Goal: Information Seeking & Learning: Learn about a topic

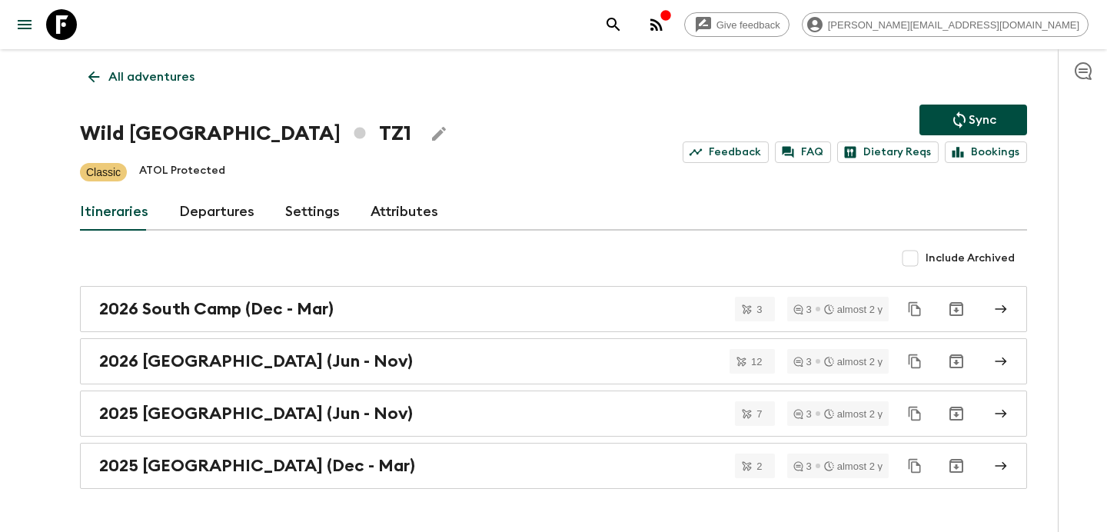
click at [672, 24] on div "button" at bounding box center [666, 16] width 12 height 15
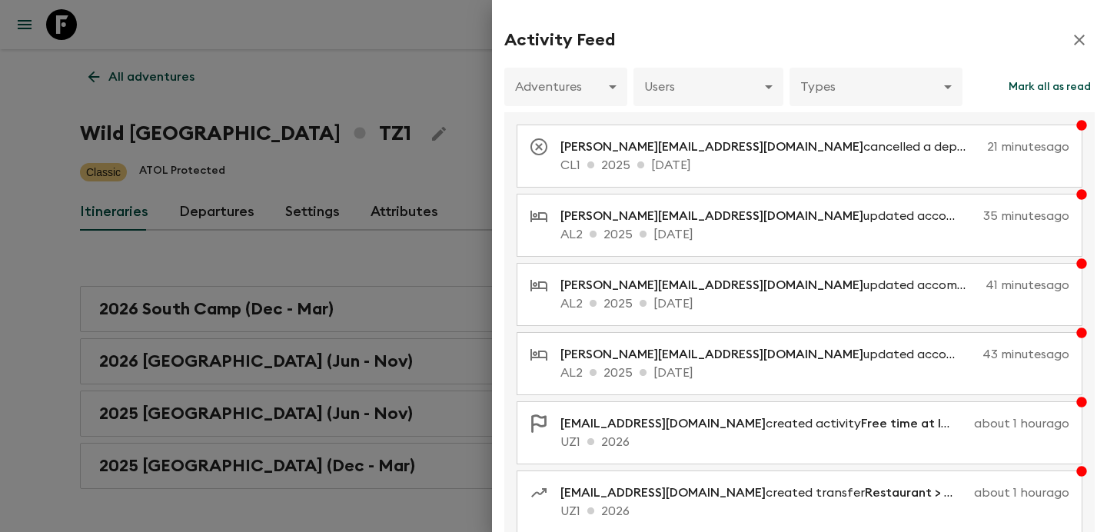
click at [351, 218] on div at bounding box center [553, 266] width 1107 height 532
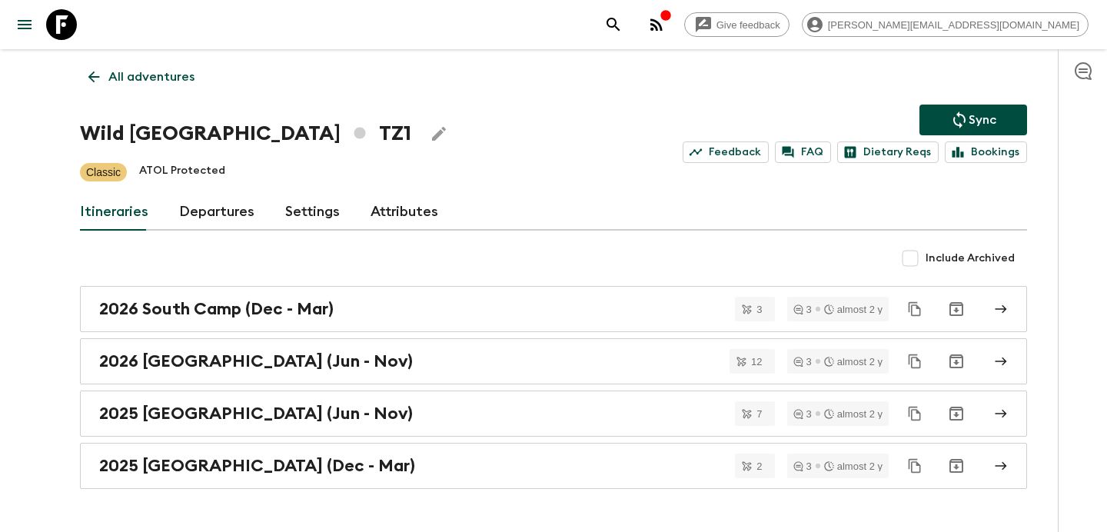
click at [671, 14] on icon "button" at bounding box center [666, 15] width 10 height 10
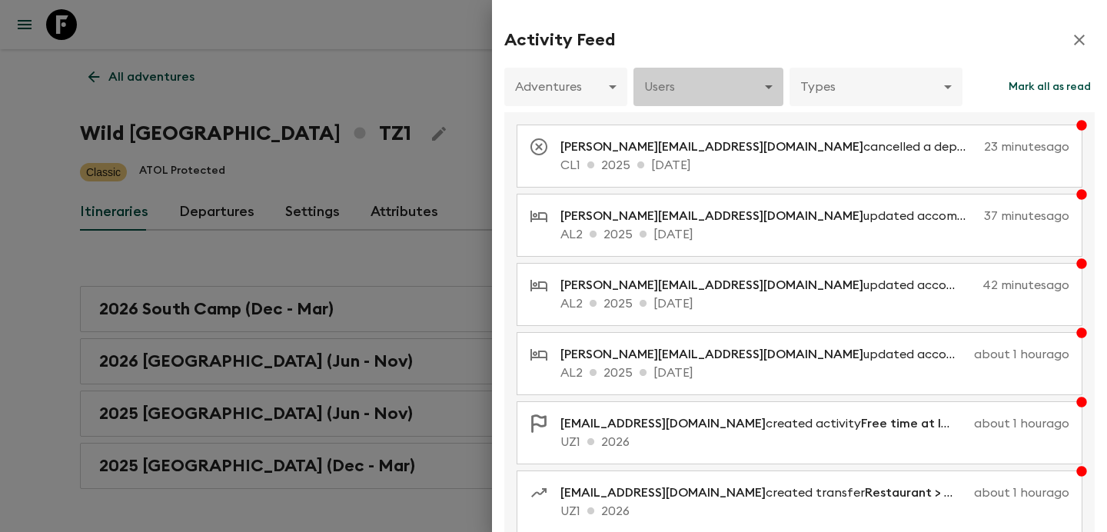
click at [761, 81] on body "Give feedback [PERSON_NAME][EMAIL_ADDRESS][DOMAIN_NAME] All adventures Wild Tan…" at bounding box center [553, 287] width 1107 height 574
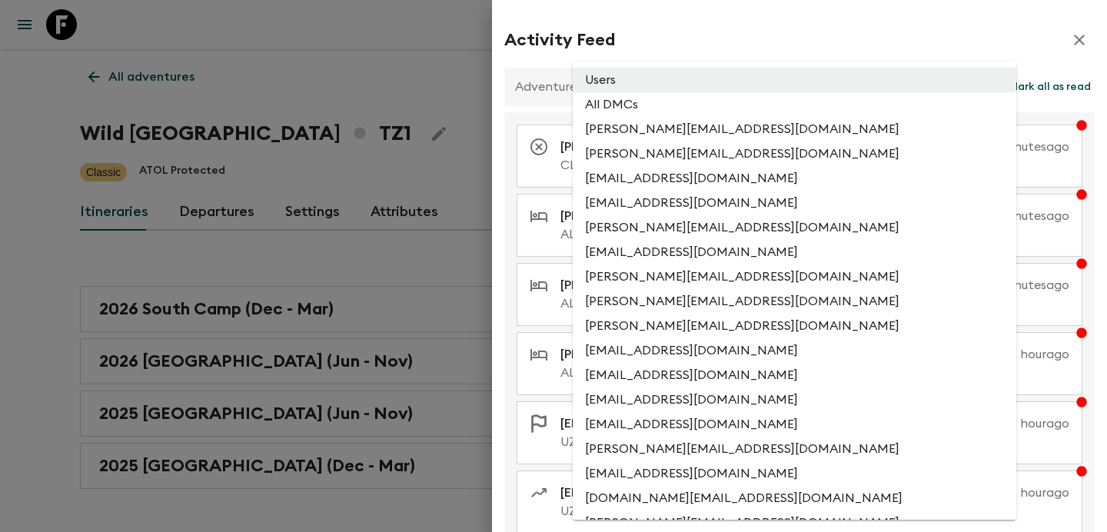
click at [741, 102] on li "All DMCs" at bounding box center [795, 104] width 444 height 25
type input "EXTERNAL_ONLY"
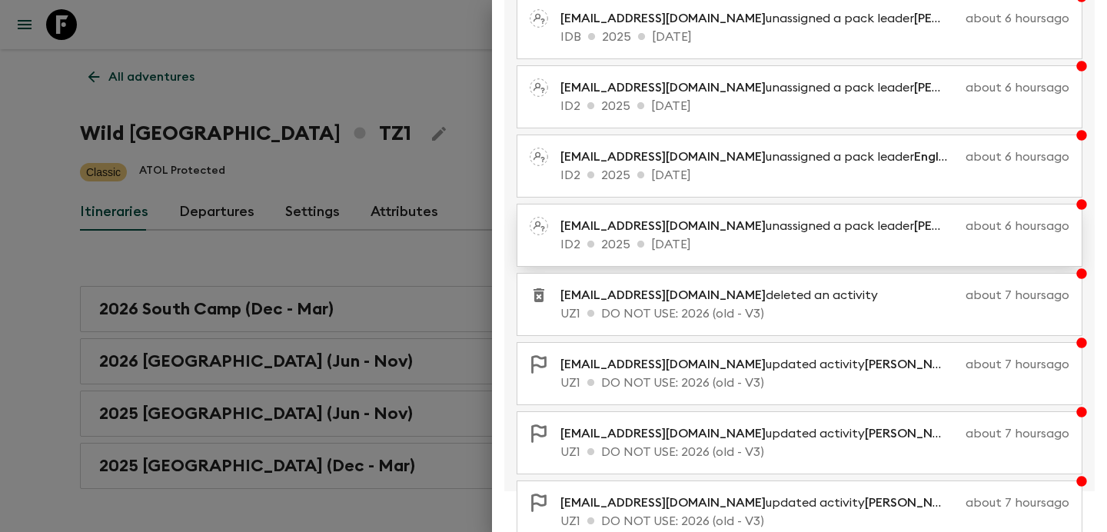
scroll to position [315, 0]
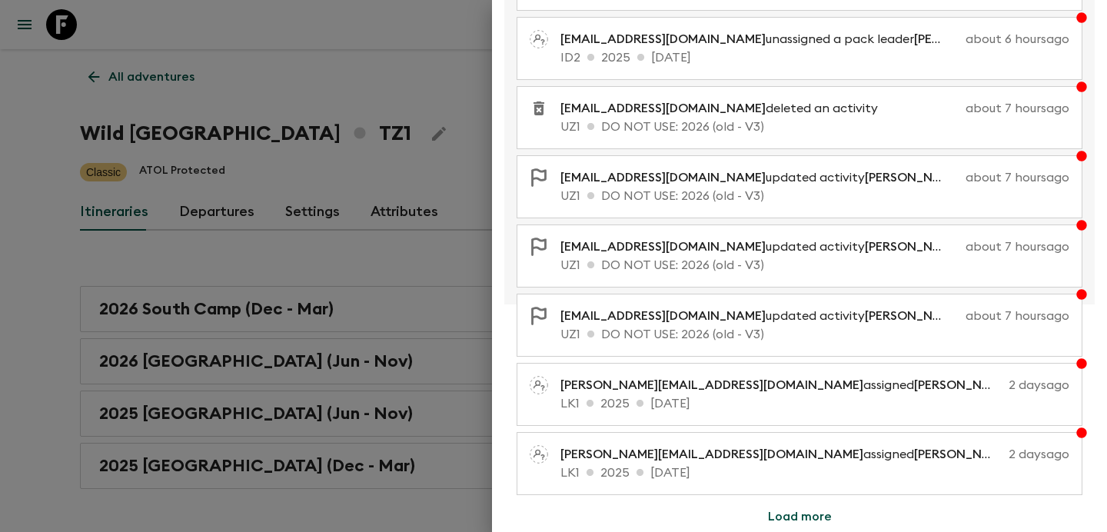
click at [401, 257] on div at bounding box center [553, 266] width 1107 height 532
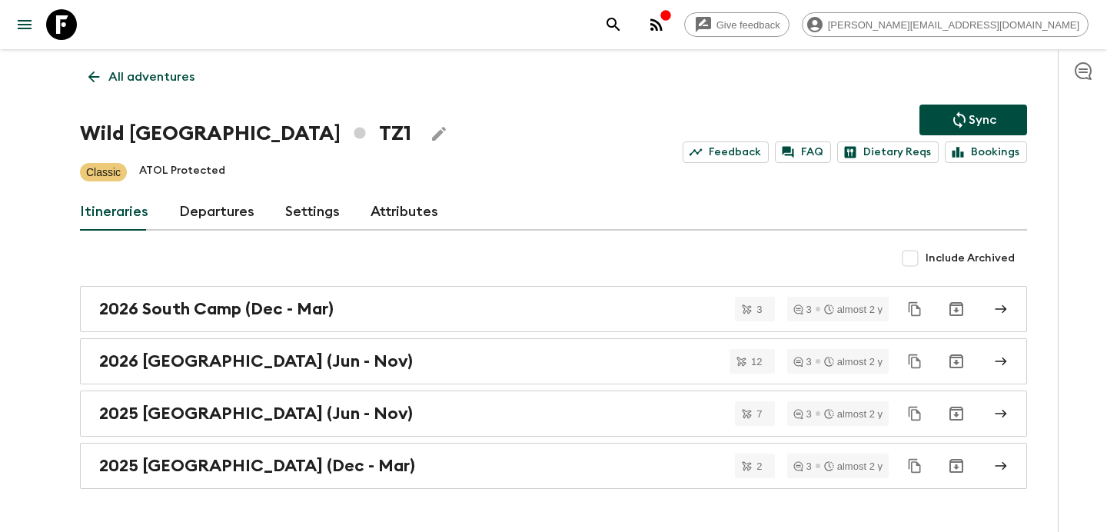
click at [666, 22] on icon "button" at bounding box center [656, 24] width 18 height 18
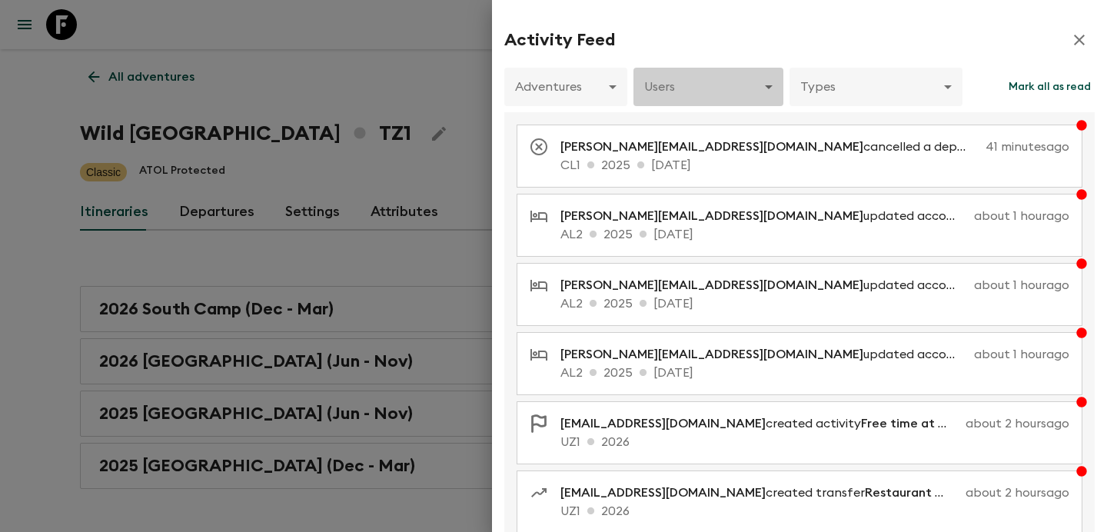
click at [709, 91] on body "Give feedback [PERSON_NAME][EMAIL_ADDRESS][DOMAIN_NAME] All adventures Wild Tan…" at bounding box center [553, 287] width 1107 height 574
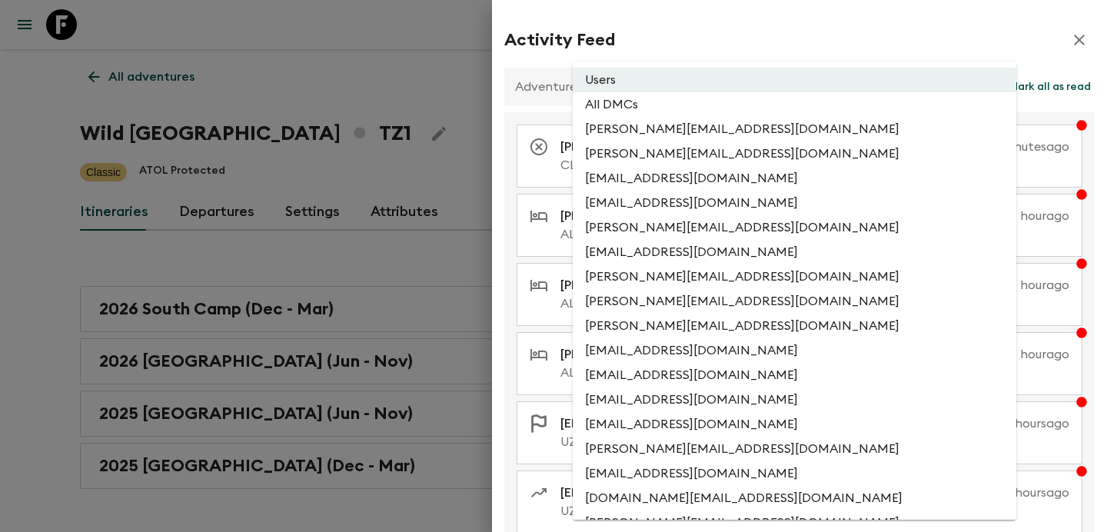
click at [679, 111] on li "All DMCs" at bounding box center [795, 104] width 444 height 25
type input "EXTERNAL_ONLY"
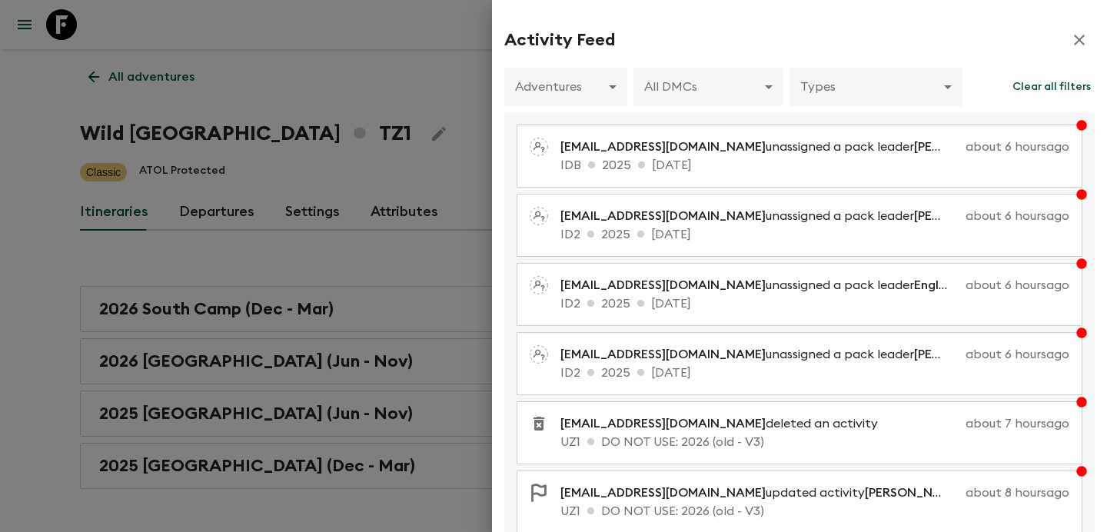
click at [434, 112] on div at bounding box center [553, 266] width 1107 height 532
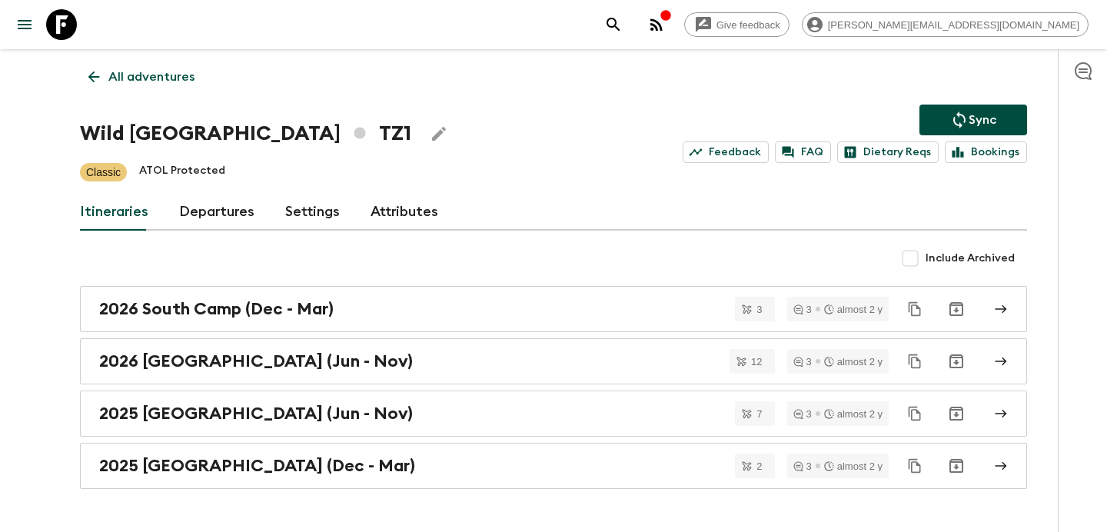
click at [146, 81] on p "All adventures" at bounding box center [151, 77] width 86 height 18
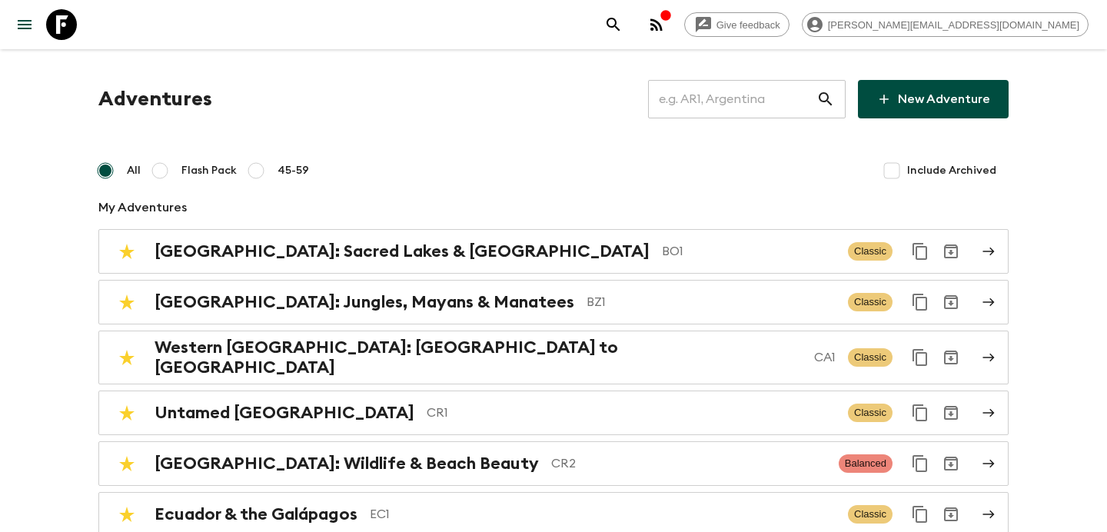
click at [729, 113] on input "text" at bounding box center [732, 99] width 168 height 43
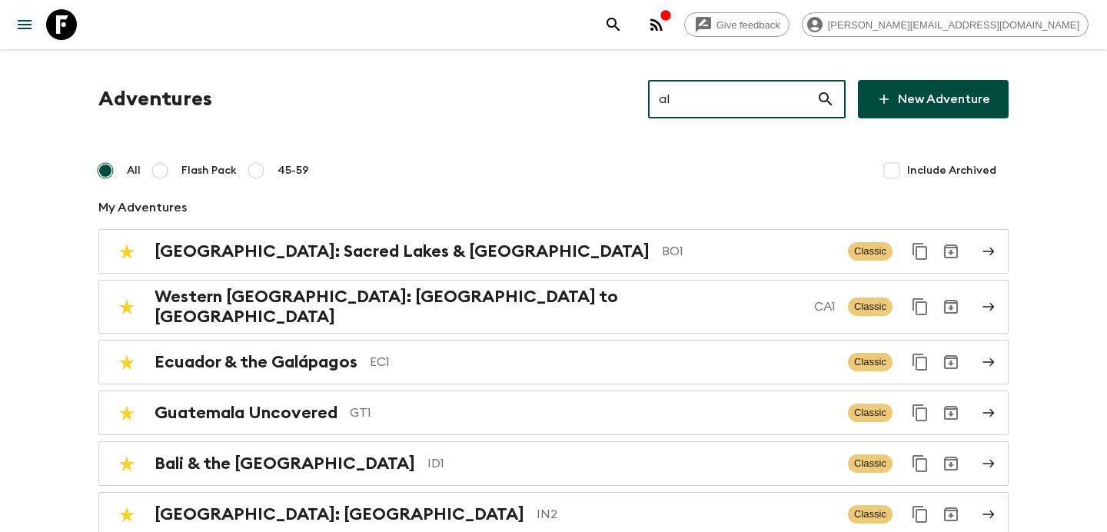
type input "al2"
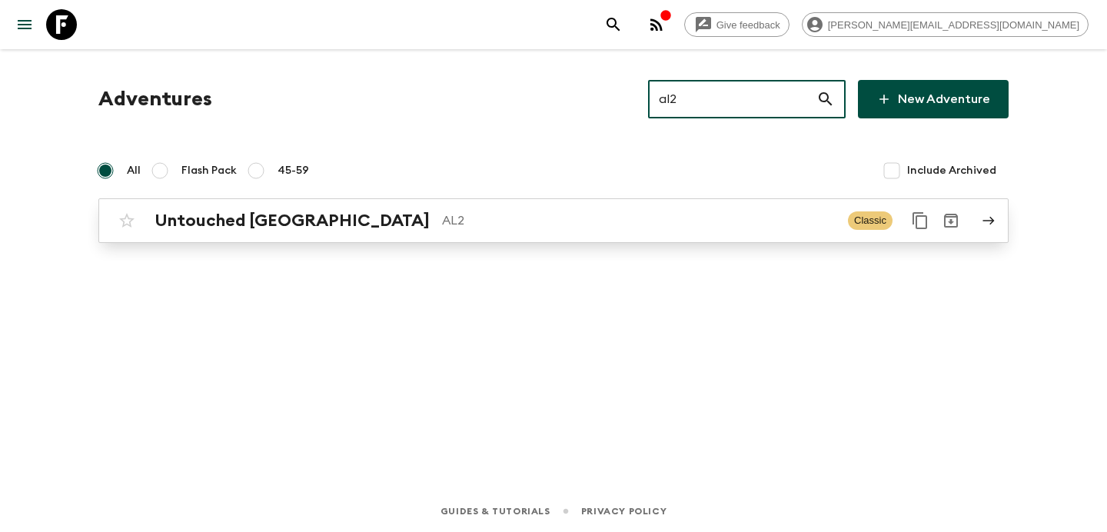
click at [484, 224] on p "AL2" at bounding box center [639, 220] width 394 height 18
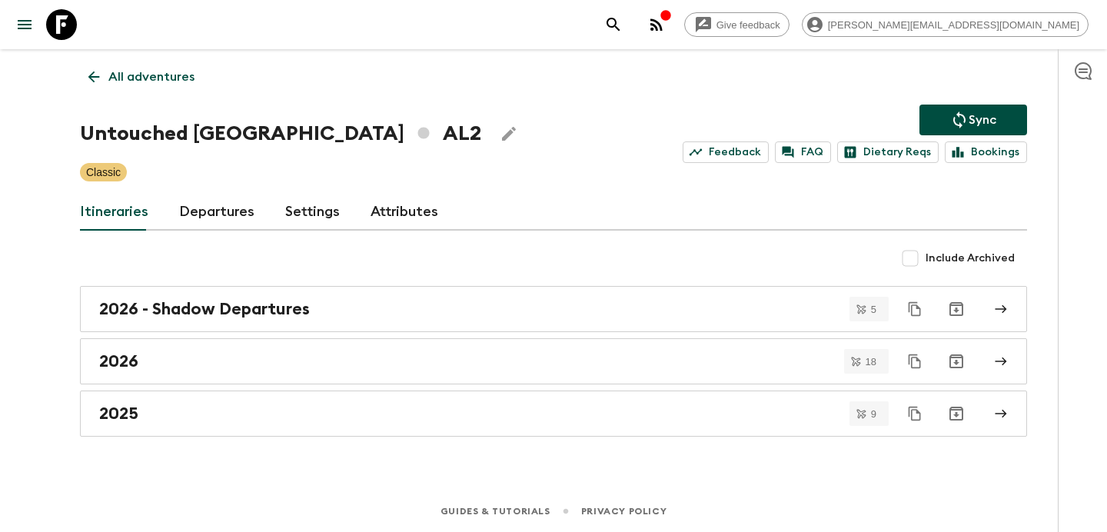
click at [171, 78] on p "All adventures" at bounding box center [151, 77] width 86 height 18
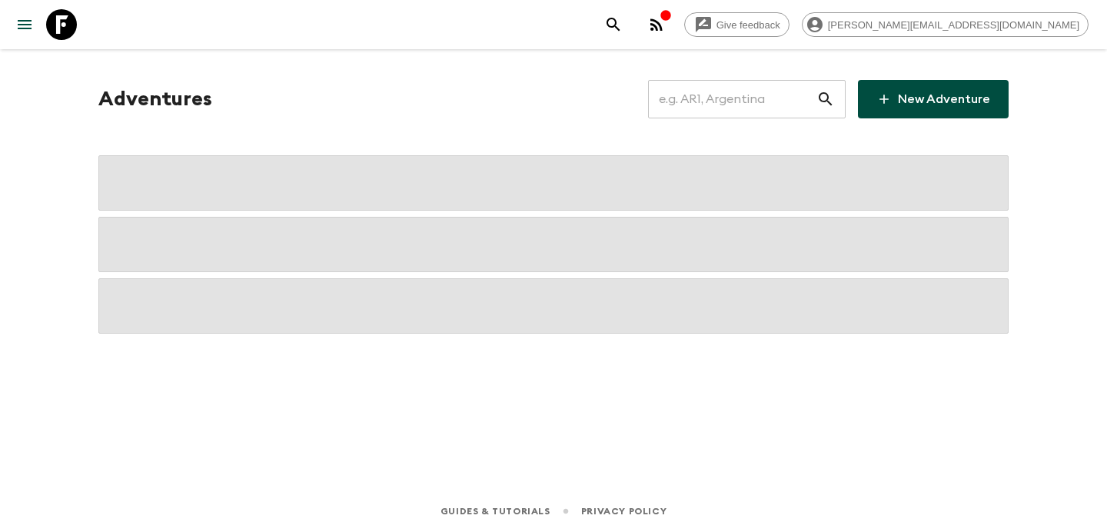
click at [666, 28] on icon "button" at bounding box center [656, 24] width 18 height 18
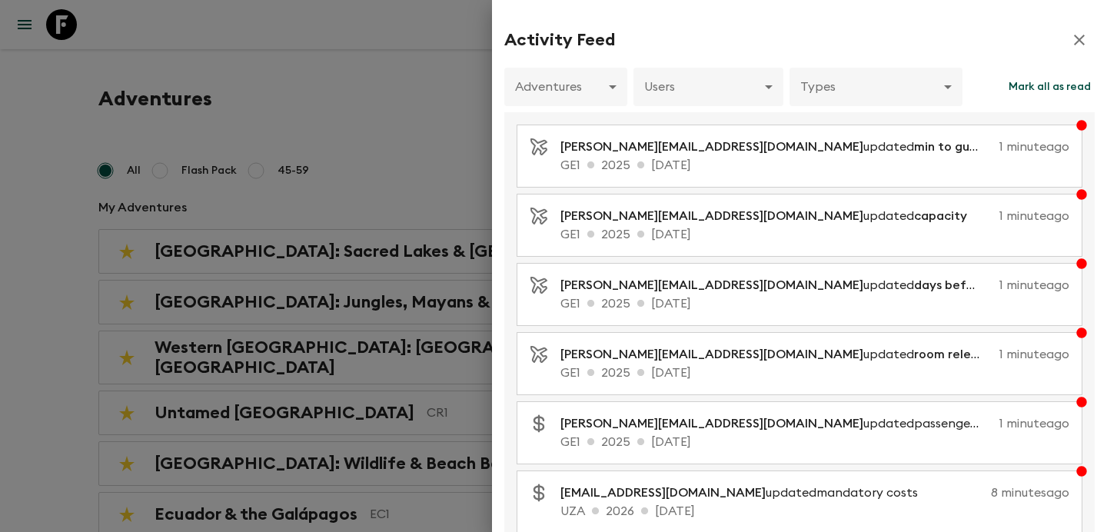
click at [444, 123] on div at bounding box center [553, 266] width 1107 height 532
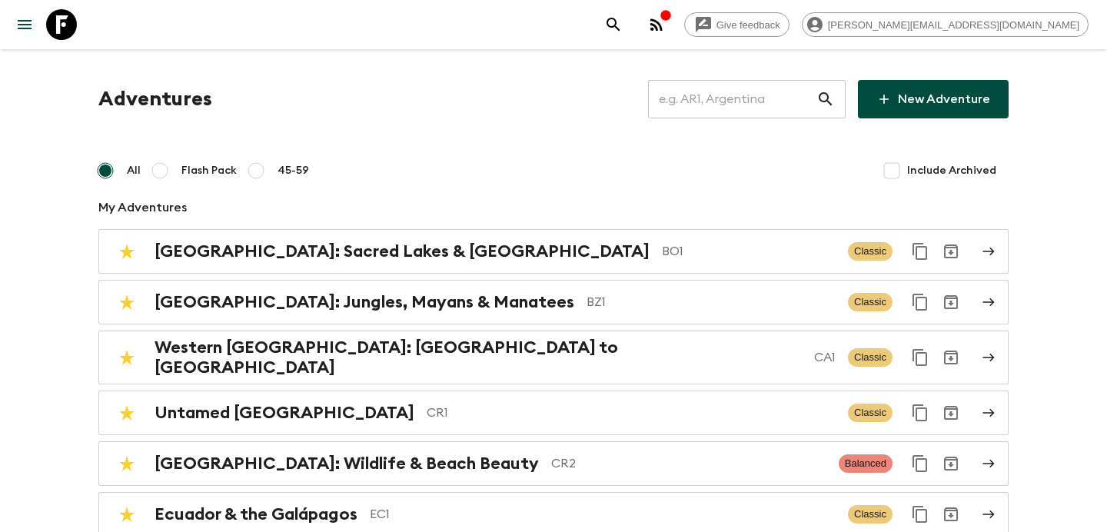
click at [731, 95] on input "text" at bounding box center [732, 99] width 168 height 43
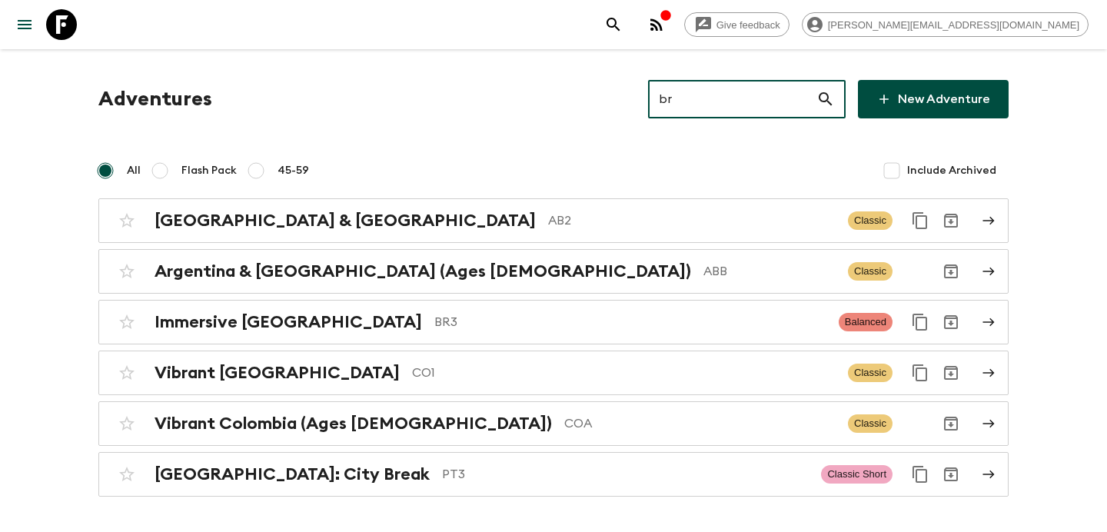
type input "br3"
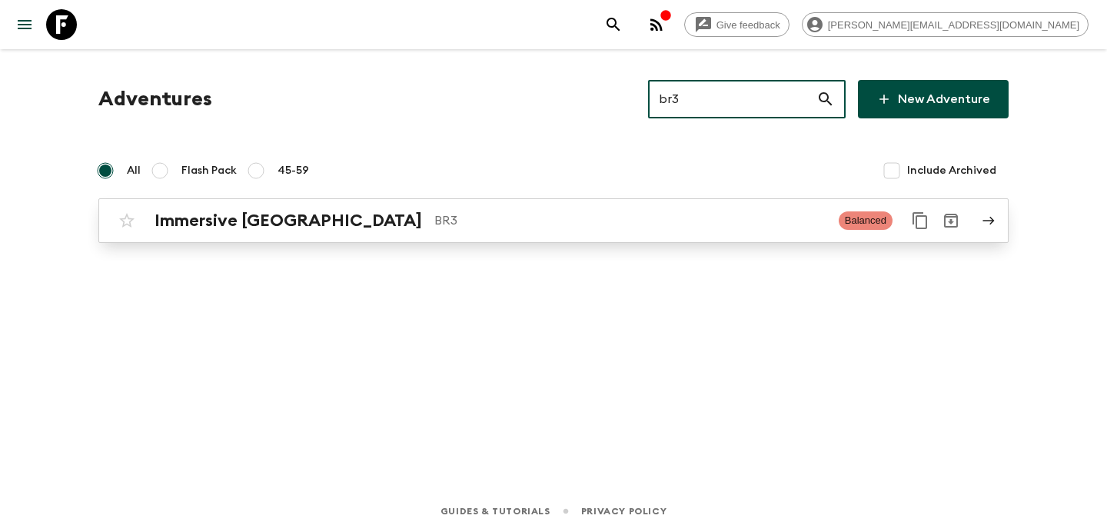
click at [531, 228] on p "BR3" at bounding box center [630, 220] width 392 height 18
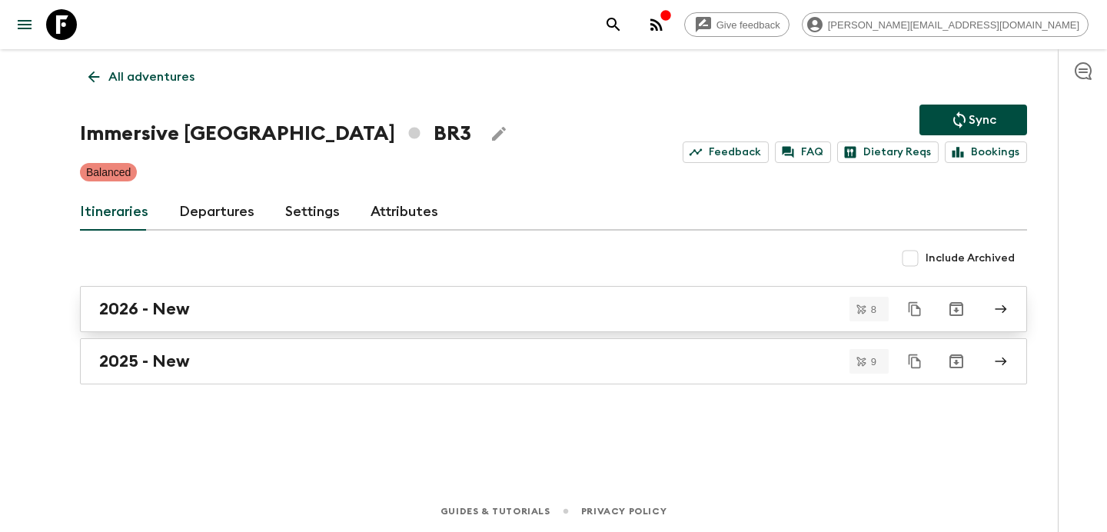
click at [427, 291] on link "2026 - New" at bounding box center [553, 309] width 947 height 46
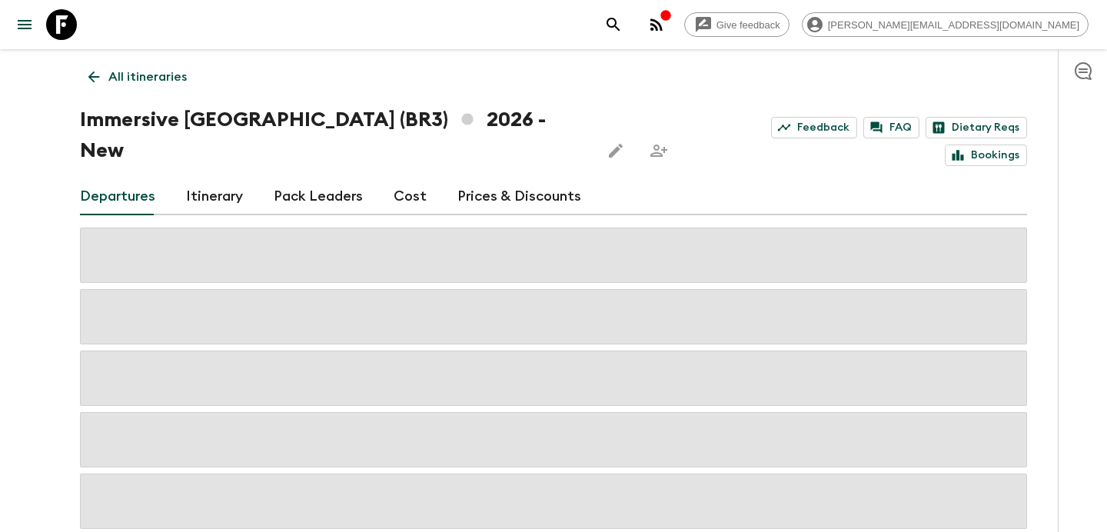
click at [388, 178] on div "Departures Itinerary Pack Leaders Cost Prices & Discounts" at bounding box center [553, 196] width 947 height 37
click at [404, 178] on link "Cost" at bounding box center [410, 196] width 33 height 37
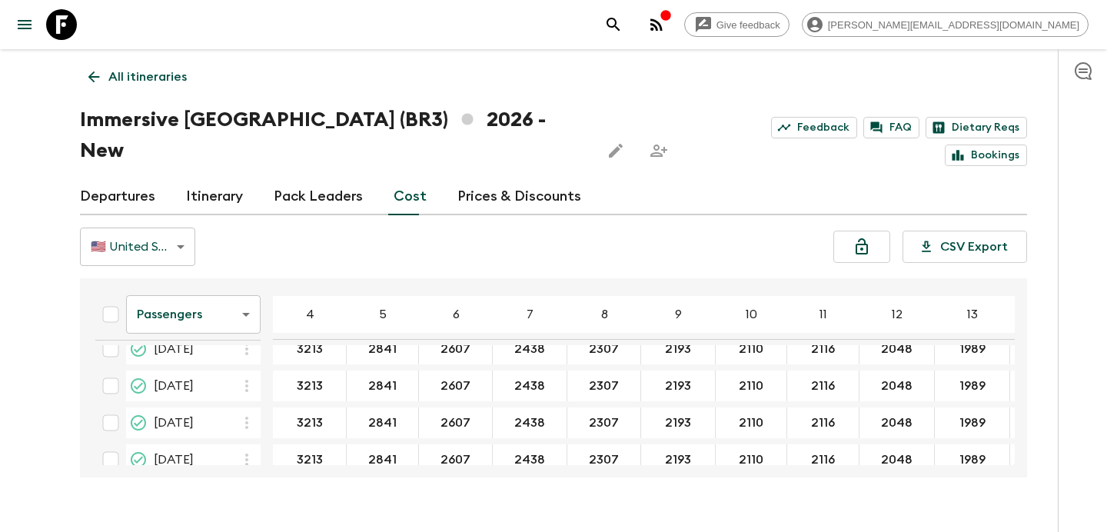
scroll to position [188, 0]
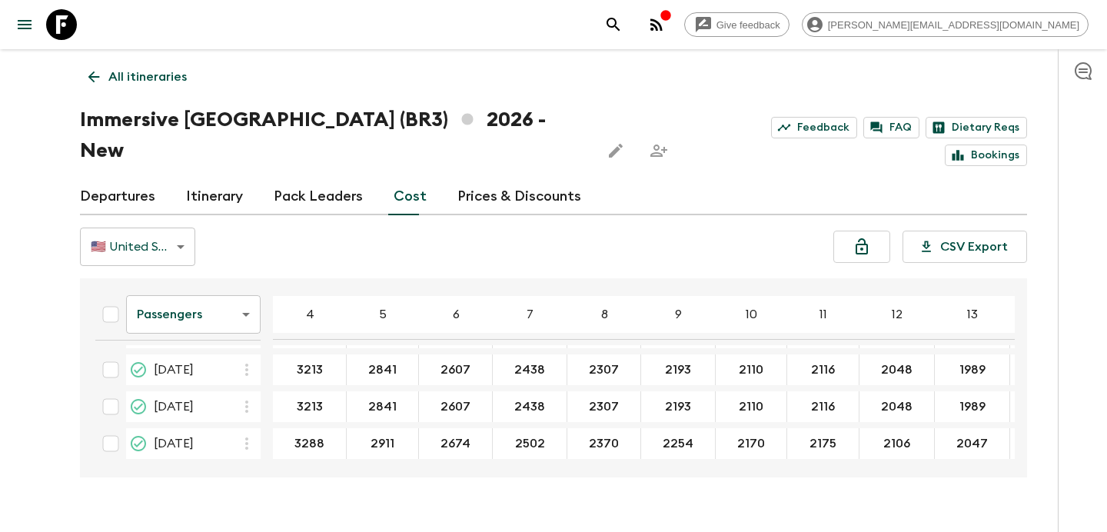
click at [155, 178] on div "Departures Itinerary Pack Leaders Cost Prices & Discounts" at bounding box center [553, 196] width 947 height 37
click at [132, 178] on link "Departures" at bounding box center [117, 196] width 75 height 37
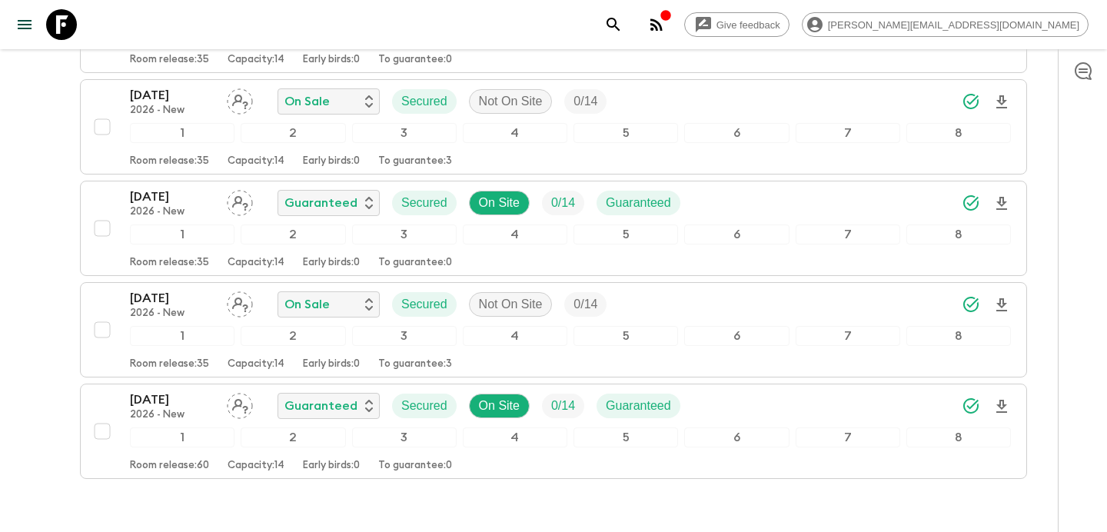
scroll to position [714, 0]
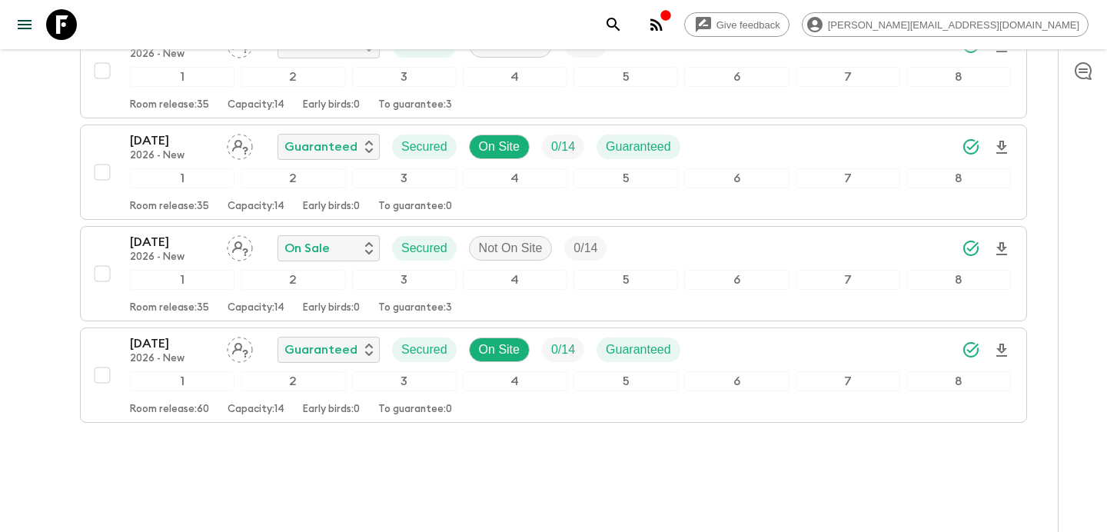
click at [666, 23] on icon "button" at bounding box center [656, 24] width 18 height 18
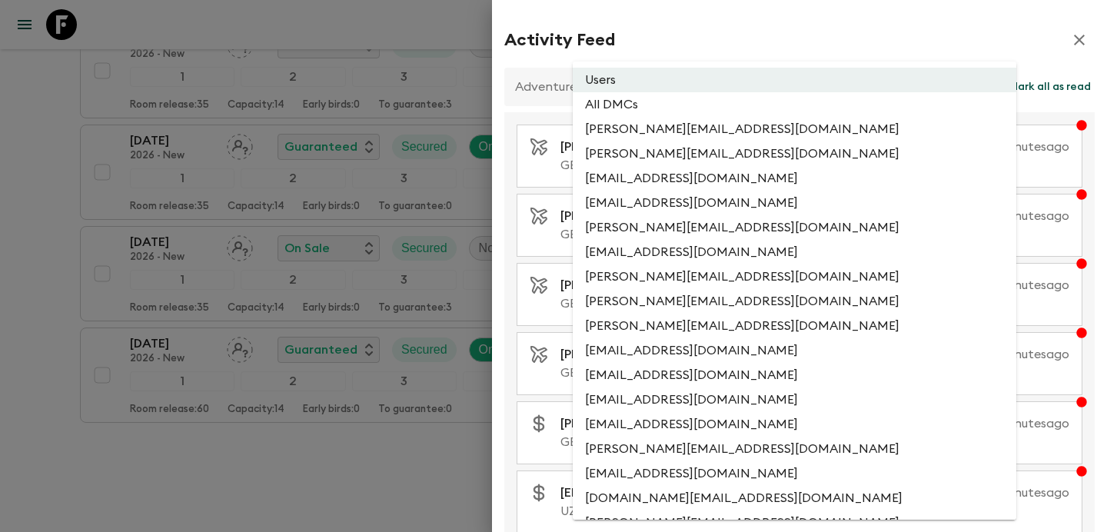
click at [764, 110] on li "All DMCs" at bounding box center [795, 104] width 444 height 25
type input "EXTERNAL_ONLY"
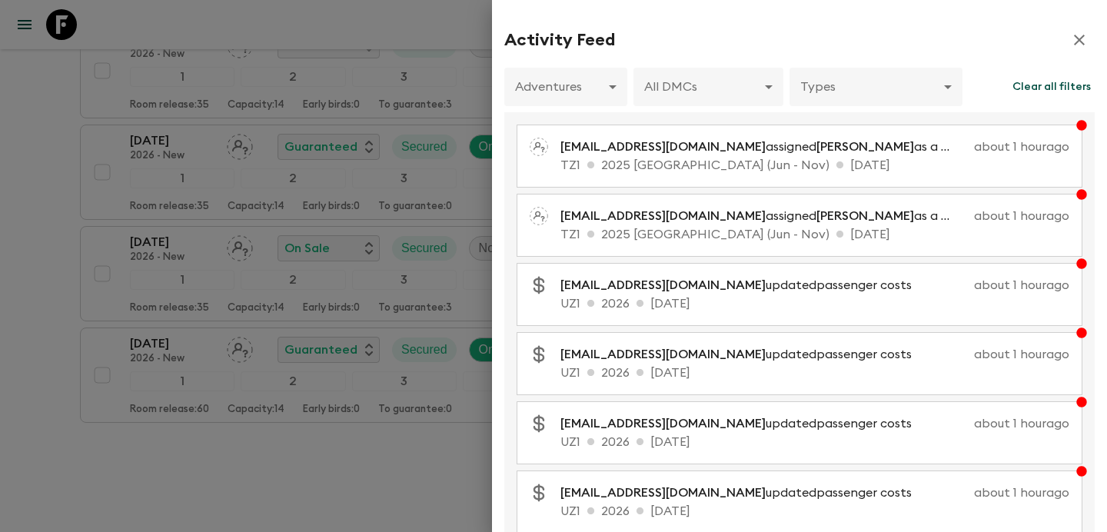
click at [48, 150] on div at bounding box center [553, 266] width 1107 height 532
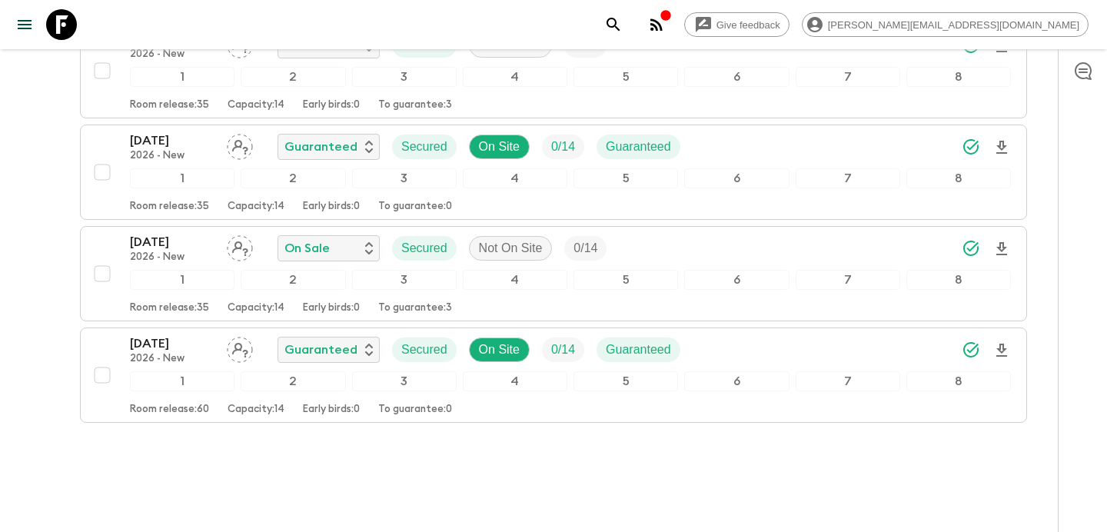
click at [672, 34] on button "button" at bounding box center [656, 24] width 31 height 31
